Goal: Task Accomplishment & Management: Use online tool/utility

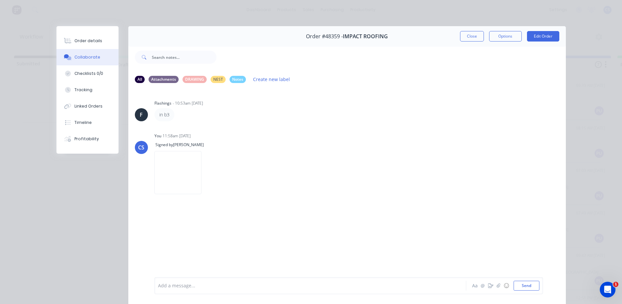
scroll to position [74, 0]
drag, startPoint x: 99, startPoint y: 41, endPoint x: 201, endPoint y: 34, distance: 102.5
click at [99, 41] on button "Order details" at bounding box center [88, 41] width 62 height 16
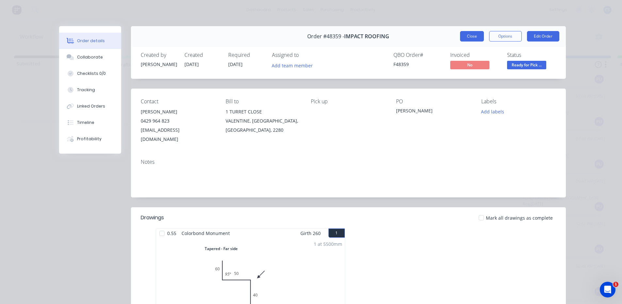
click at [475, 31] on button "Close" at bounding box center [472, 36] width 24 height 10
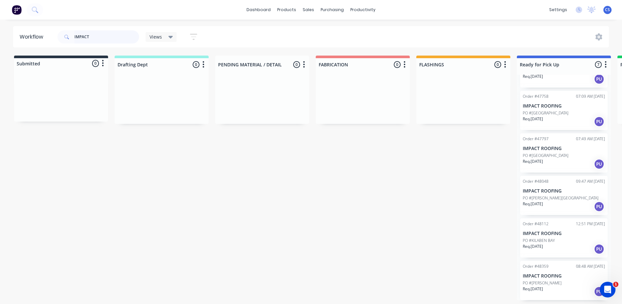
drag, startPoint x: 9, startPoint y: 33, endPoint x: 0, endPoint y: 22, distance: 14.8
click at [0, 22] on div "dashboard products sales purchasing productivity dashboard products Product Cat…" at bounding box center [311, 132] width 622 height 265
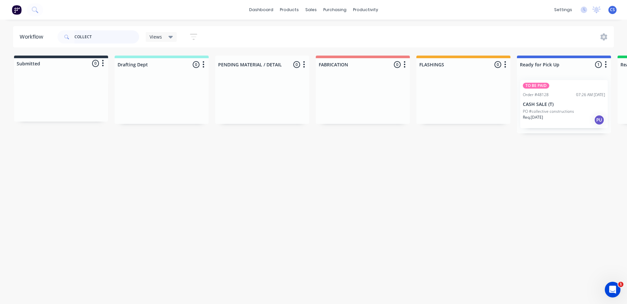
type input "COLLECT"
click at [564, 114] on div "Req. [DATE] PU" at bounding box center [564, 119] width 82 height 11
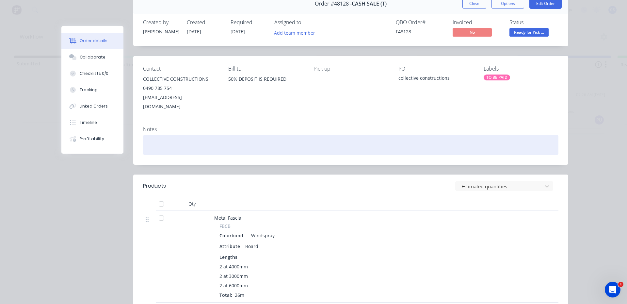
scroll to position [0, 0]
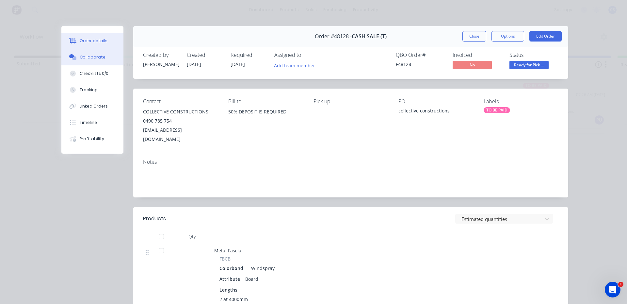
click at [83, 57] on div "Collaborate" at bounding box center [93, 57] width 26 height 6
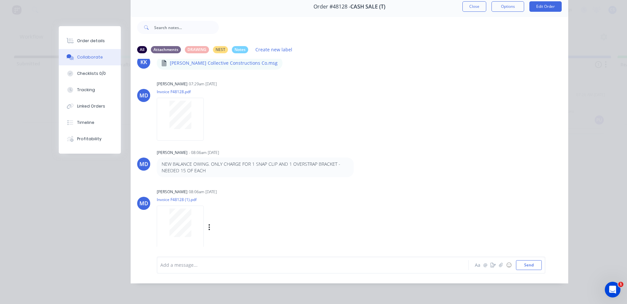
scroll to position [35, 0]
click at [80, 41] on div "Order details" at bounding box center [91, 41] width 28 height 6
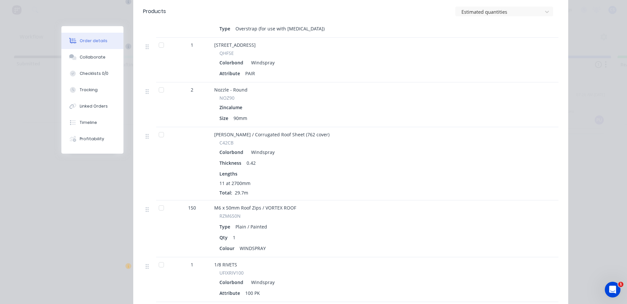
scroll to position [557, 0]
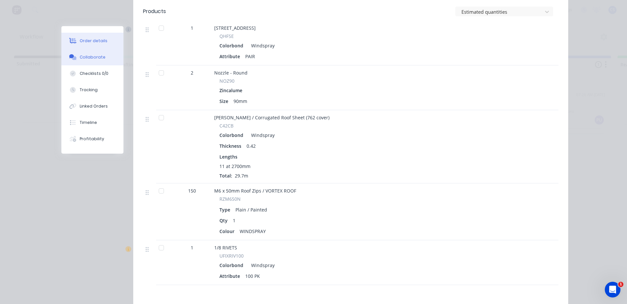
click at [96, 55] on div "Collaborate" at bounding box center [93, 57] width 26 height 6
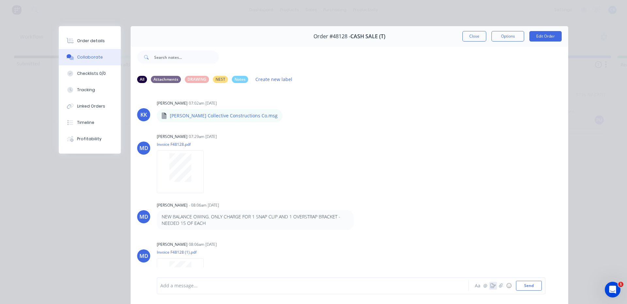
click at [492, 287] on icon "button" at bounding box center [493, 285] width 5 height 5
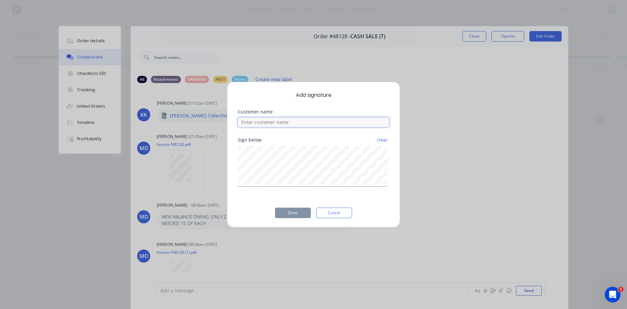
click at [272, 122] on input at bounding box center [314, 122] width 152 height 10
type input "[PERSON_NAME]"
click at [296, 215] on button "Done" at bounding box center [293, 212] width 36 height 10
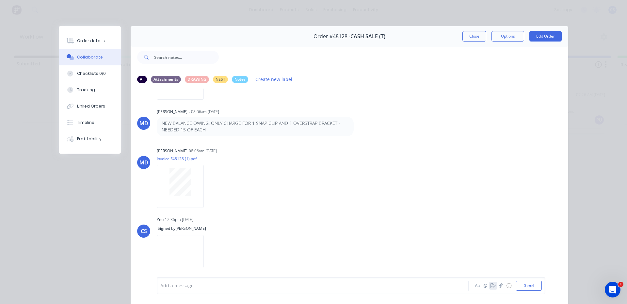
scroll to position [35, 0]
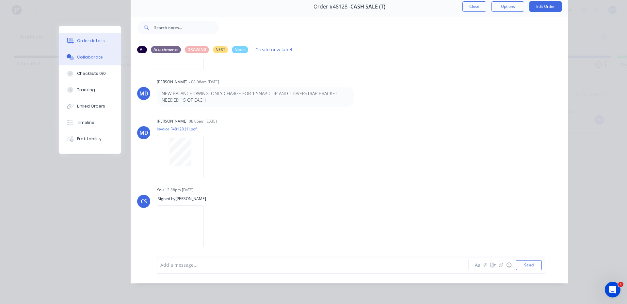
click at [74, 45] on button "Order details" at bounding box center [90, 41] width 62 height 16
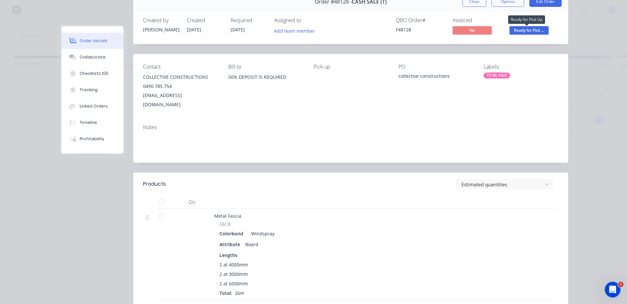
click at [530, 31] on span "Ready for Pick ..." at bounding box center [529, 30] width 39 height 8
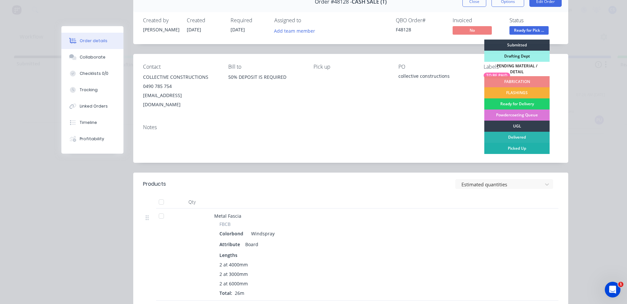
click at [519, 144] on div "Picked Up" at bounding box center [516, 148] width 65 height 11
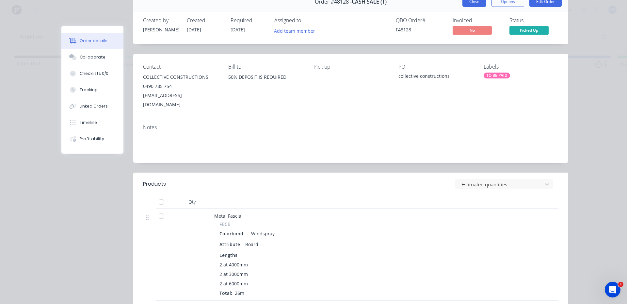
click at [468, 2] on button "Close" at bounding box center [475, 1] width 24 height 10
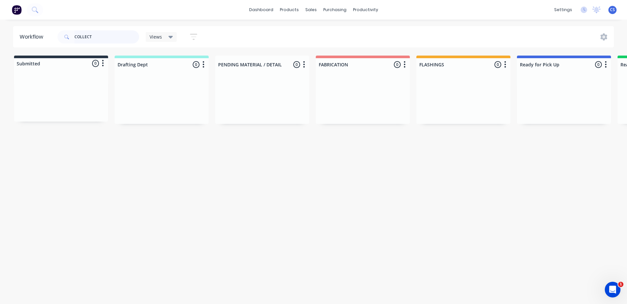
drag, startPoint x: 99, startPoint y: 37, endPoint x: 67, endPoint y: 39, distance: 32.4
click at [67, 39] on div "COLLECT" at bounding box center [98, 36] width 82 height 13
type input "ADRI"
click at [555, 106] on div "Req. [DATE] PU" at bounding box center [564, 110] width 82 height 11
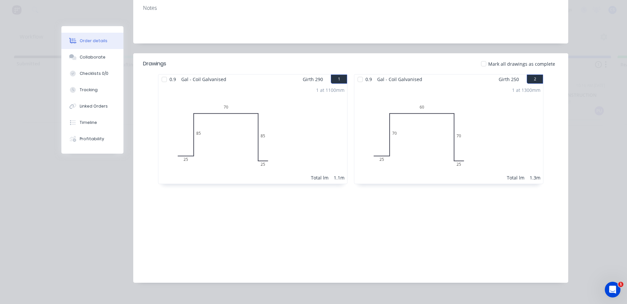
scroll to position [0, 0]
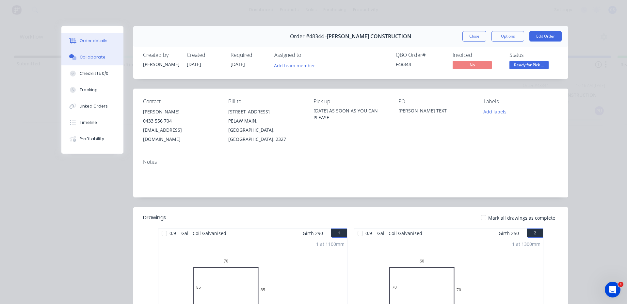
click at [80, 55] on div "Collaborate" at bounding box center [93, 57] width 26 height 6
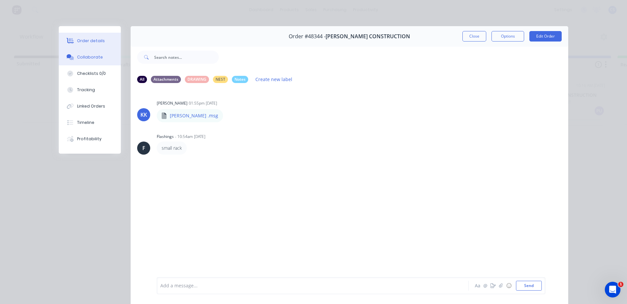
click at [100, 39] on div "Order details" at bounding box center [91, 41] width 28 height 6
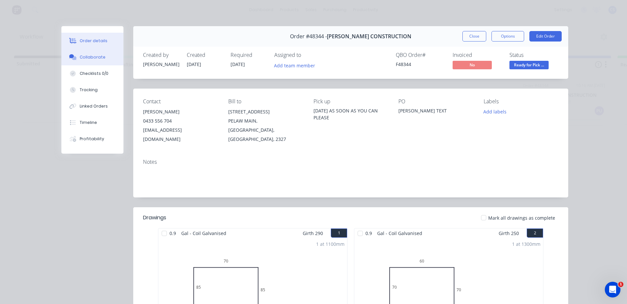
click at [74, 53] on button "Collaborate" at bounding box center [92, 57] width 62 height 16
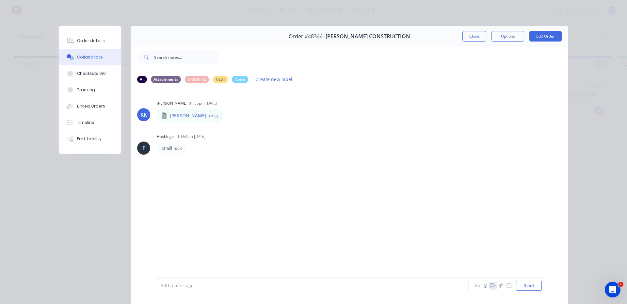
click at [492, 286] on icon "button" at bounding box center [493, 285] width 5 height 5
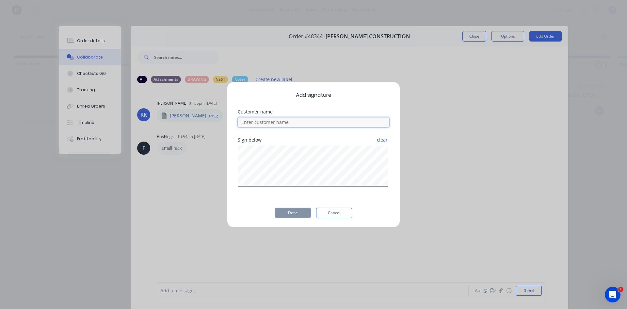
click at [261, 125] on input at bounding box center [314, 122] width 152 height 10
type input "[PERSON_NAME]"
click at [283, 211] on button "Done" at bounding box center [293, 212] width 36 height 10
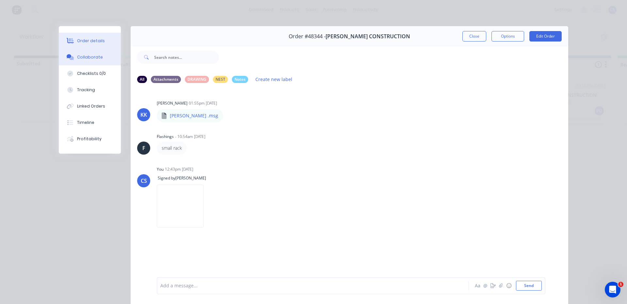
click at [82, 39] on div "Order details" at bounding box center [91, 41] width 28 height 6
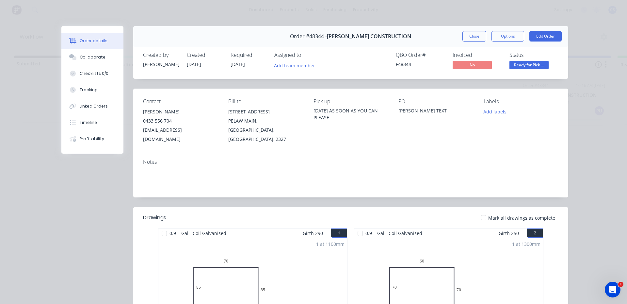
click at [524, 66] on span "Ready for Pick ..." at bounding box center [529, 65] width 39 height 8
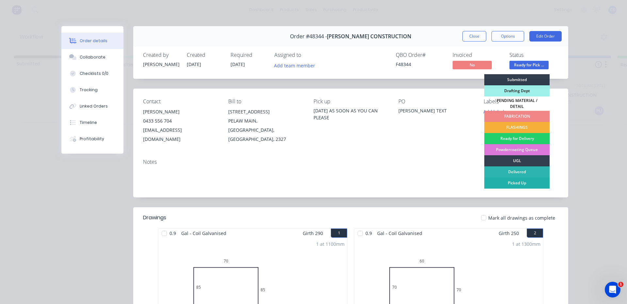
click at [527, 178] on div "Picked Up" at bounding box center [516, 182] width 65 height 11
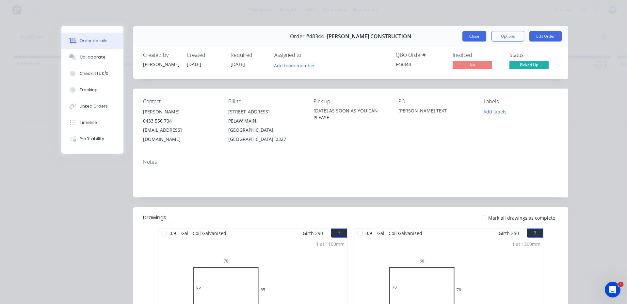
click at [469, 38] on button "Close" at bounding box center [475, 36] width 24 height 10
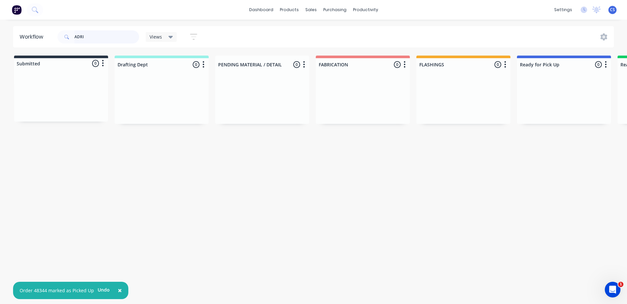
click at [96, 37] on input "ADRI" at bounding box center [106, 36] width 65 height 13
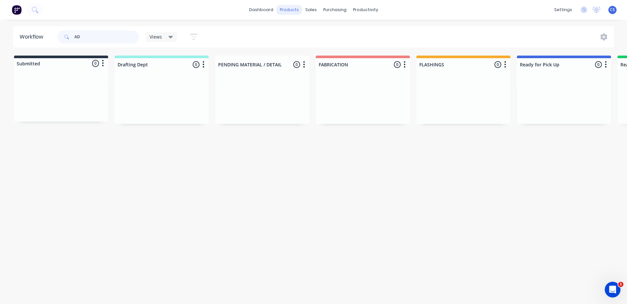
type input "A"
type input "INAX"
click at [536, 103] on p "PO #[PERSON_NAME][GEOGRAPHIC_DATA]" at bounding box center [561, 102] width 76 height 6
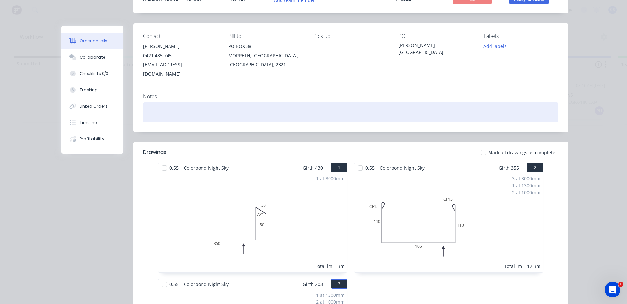
scroll to position [196, 0]
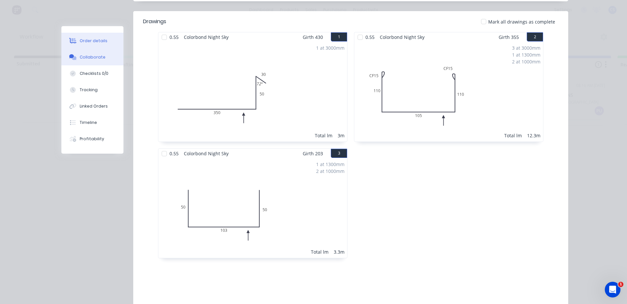
click at [96, 59] on div "Collaborate" at bounding box center [93, 57] width 26 height 6
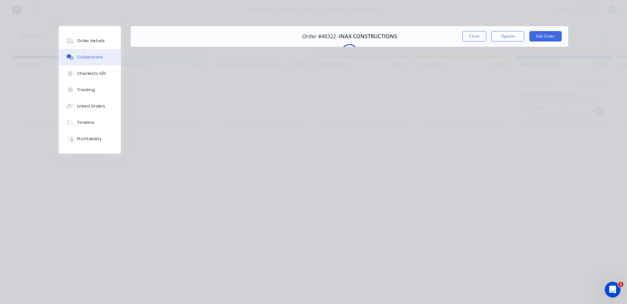
scroll to position [0, 0]
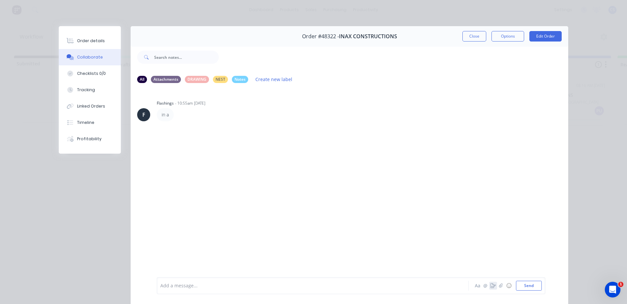
click at [491, 287] on icon "button" at bounding box center [493, 285] width 5 height 5
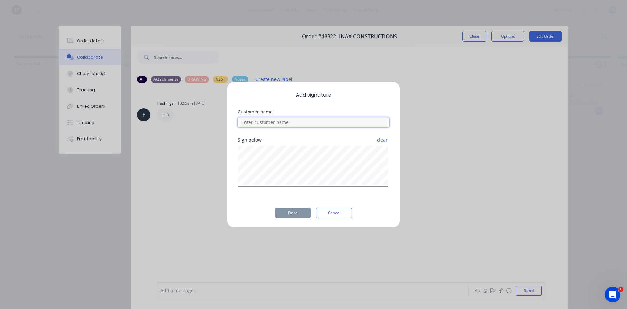
click at [324, 125] on input at bounding box center [314, 122] width 152 height 10
type input "[PERSON_NAME]"
click at [292, 219] on div "Add signature Customer name [PERSON_NAME] below clear Done Cancel" at bounding box center [313, 155] width 173 height 146
click at [290, 218] on button "Done" at bounding box center [293, 212] width 36 height 10
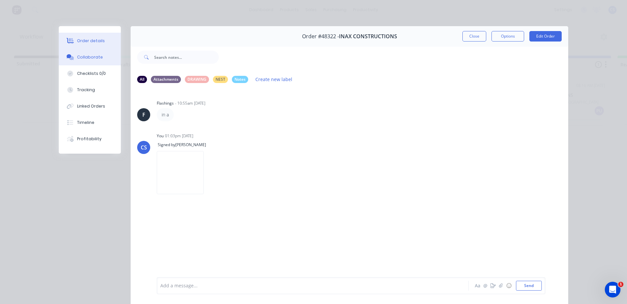
click at [90, 44] on button "Order details" at bounding box center [90, 41] width 62 height 16
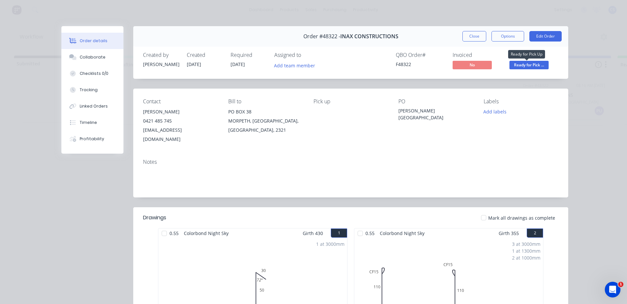
click at [527, 67] on span "Ready for Pick ..." at bounding box center [529, 65] width 39 height 8
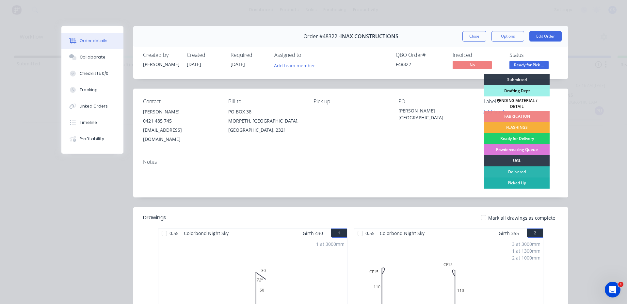
click at [517, 180] on div "Picked Up" at bounding box center [516, 182] width 65 height 11
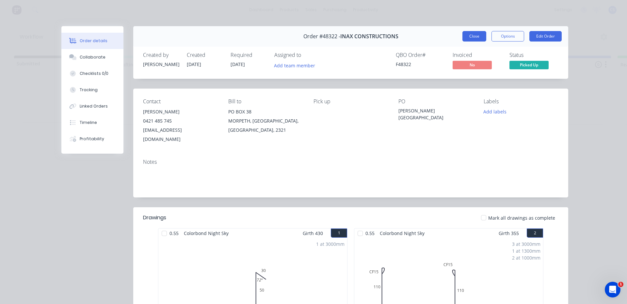
click at [467, 38] on button "Close" at bounding box center [475, 36] width 24 height 10
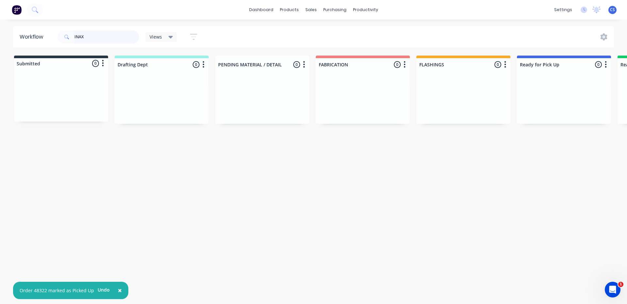
drag, startPoint x: 120, startPoint y: 36, endPoint x: 43, endPoint y: 36, distance: 76.4
click at [43, 36] on header "Workflow INAX Views Save new view None (Default) edit [PERSON_NAME] edit [PERSO…" at bounding box center [313, 36] width 601 height 21
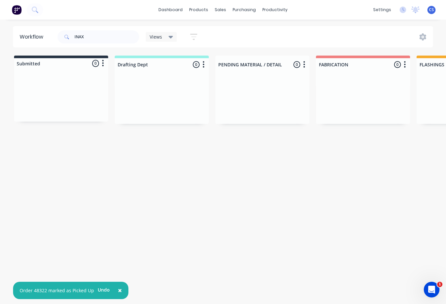
click at [383, 179] on div "Workflow INAX Views Save new view None (Default) edit [PERSON_NAME] edit [PERSO…" at bounding box center [223, 158] width 446 height 265
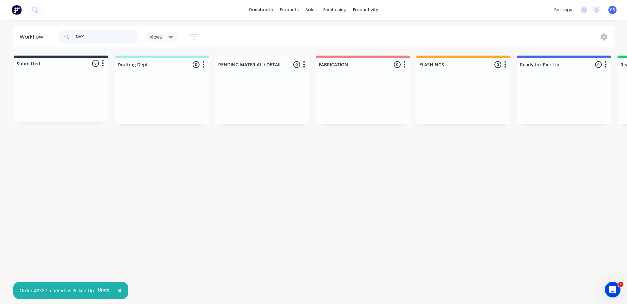
drag, startPoint x: 91, startPoint y: 39, endPoint x: 64, endPoint y: 39, distance: 27.4
click at [64, 39] on div "INAX" at bounding box center [98, 36] width 82 height 13
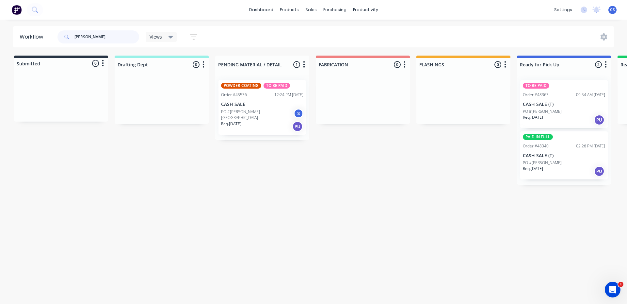
type input "[PERSON_NAME]"
click at [547, 161] on p "PO #[PERSON_NAME]" at bounding box center [542, 163] width 39 height 6
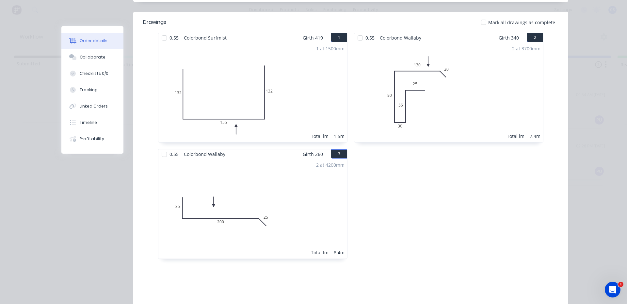
scroll to position [196, 0]
click at [82, 57] on div "Collaborate" at bounding box center [93, 57] width 26 height 6
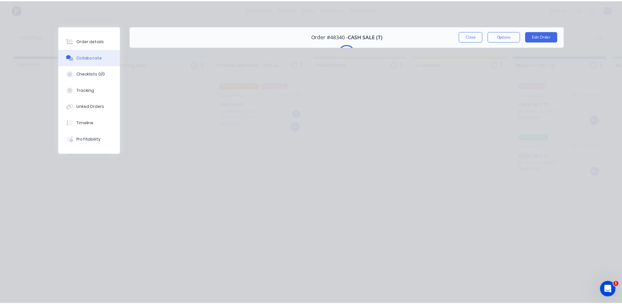
scroll to position [0, 0]
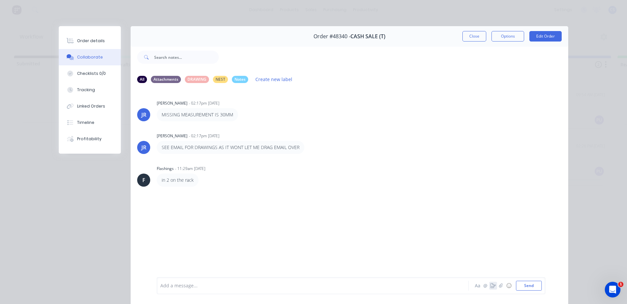
click at [492, 286] on icon "button" at bounding box center [493, 285] width 5 height 5
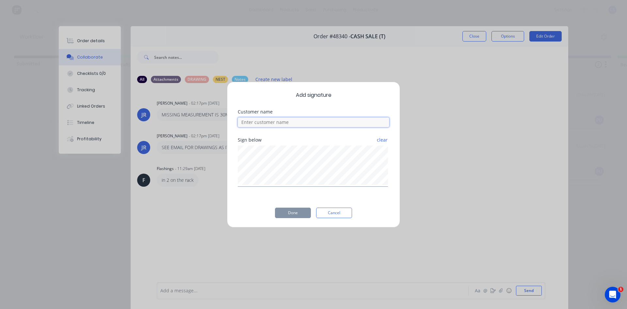
click at [299, 117] on input at bounding box center [314, 122] width 152 height 10
type input "[PERSON_NAME]"
click at [299, 215] on button "Done" at bounding box center [293, 212] width 36 height 10
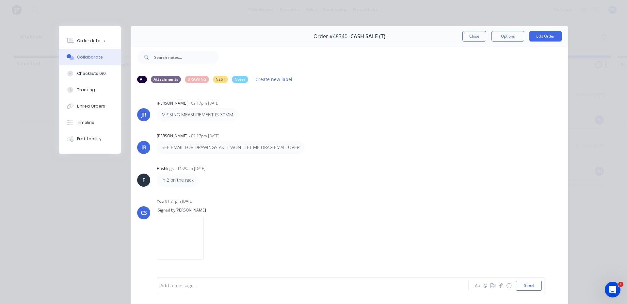
drag, startPoint x: 73, startPoint y: 37, endPoint x: 519, endPoint y: 14, distance: 446.2
click at [75, 37] on button "Order details" at bounding box center [90, 41] width 62 height 16
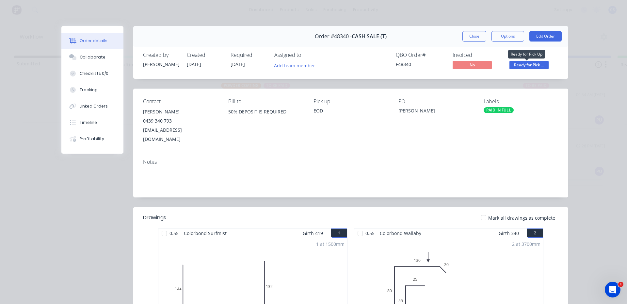
drag, startPoint x: 528, startPoint y: 64, endPoint x: 528, endPoint y: 72, distance: 7.2
click at [528, 65] on span "Ready for Pick ..." at bounding box center [529, 65] width 39 height 8
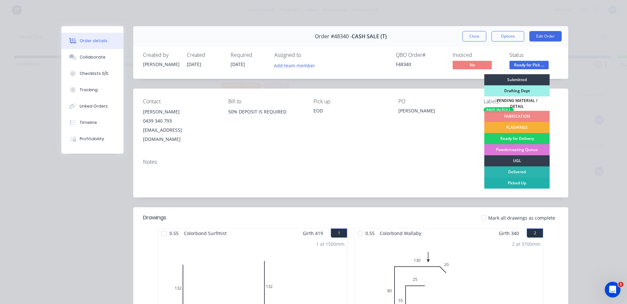
click at [522, 181] on div "Picked Up" at bounding box center [516, 182] width 65 height 11
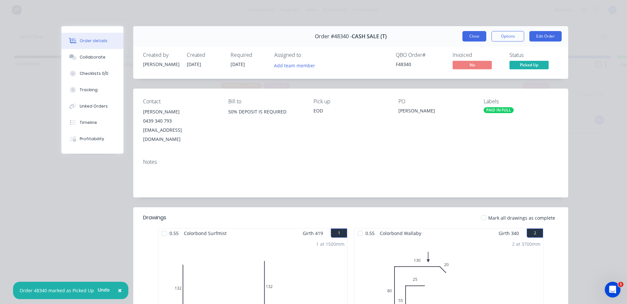
click at [468, 34] on button "Close" at bounding box center [475, 36] width 24 height 10
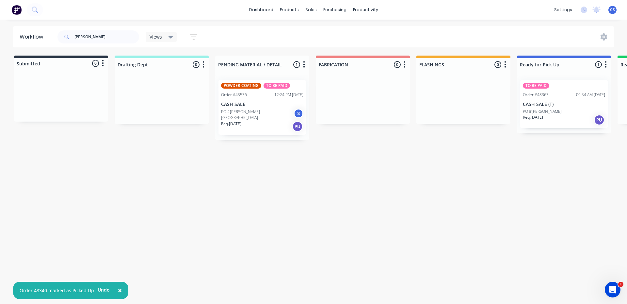
click at [556, 116] on div "Req. [DATE] PU" at bounding box center [564, 119] width 82 height 11
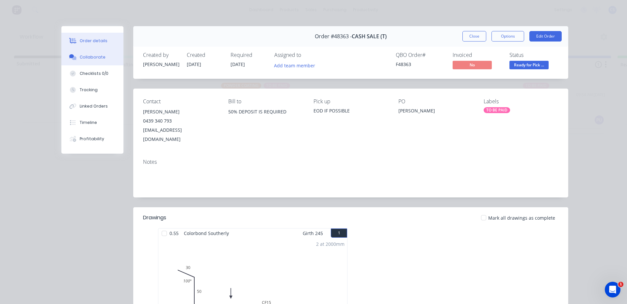
click at [92, 56] on div "Collaborate" at bounding box center [93, 57] width 26 height 6
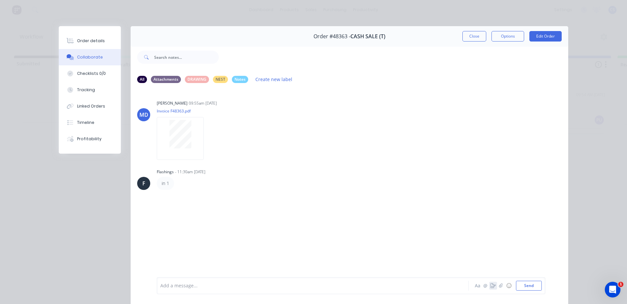
click at [491, 285] on icon "button" at bounding box center [493, 285] width 5 height 5
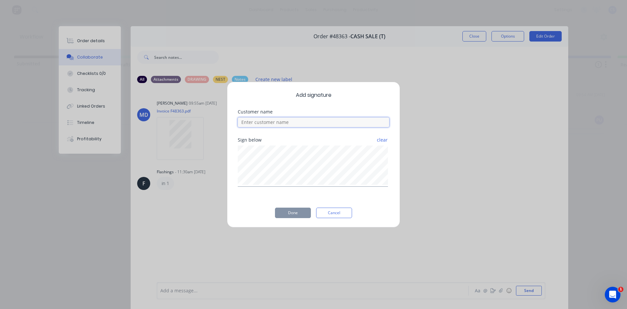
click at [265, 121] on input at bounding box center [314, 122] width 152 height 10
type input "[PERSON_NAME]"
click at [280, 208] on button "Done" at bounding box center [293, 212] width 36 height 10
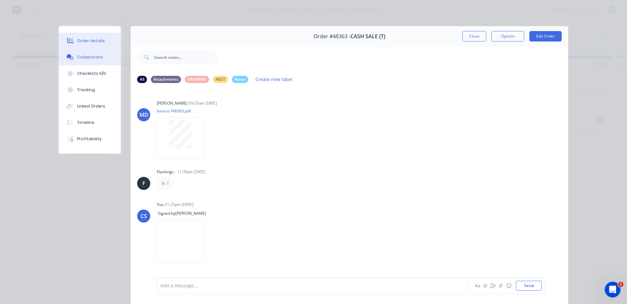
click at [88, 41] on div "Order details" at bounding box center [91, 41] width 28 height 6
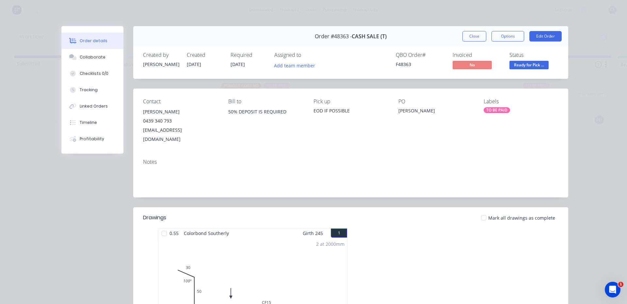
click at [511, 64] on span "Ready for Pick ..." at bounding box center [529, 65] width 39 height 8
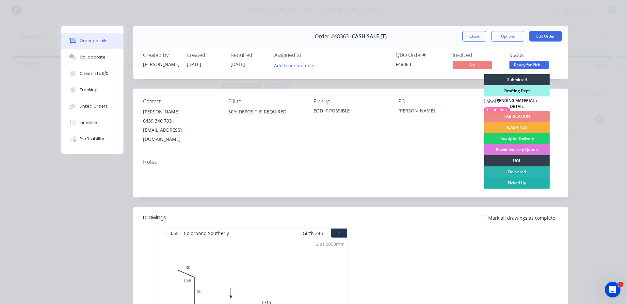
click at [522, 182] on div "Picked Up" at bounding box center [516, 182] width 65 height 11
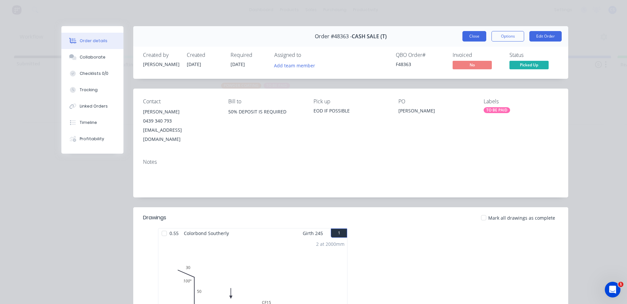
click at [480, 32] on button "Close" at bounding box center [475, 36] width 24 height 10
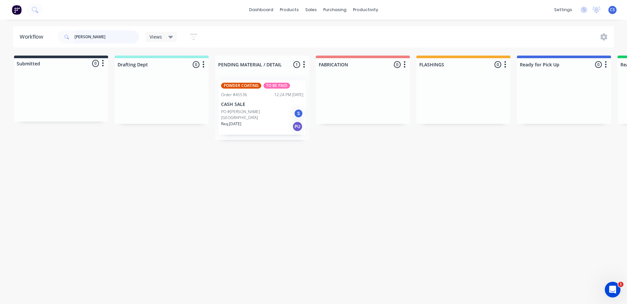
drag, startPoint x: 105, startPoint y: 37, endPoint x: 0, endPoint y: 42, distance: 105.3
click at [0, 42] on div "Workflow [PERSON_NAME] Views Save new view None (Default) edit [PERSON_NAME] ed…" at bounding box center [313, 36] width 627 height 21
